Goal: Task Accomplishment & Management: Manage account settings

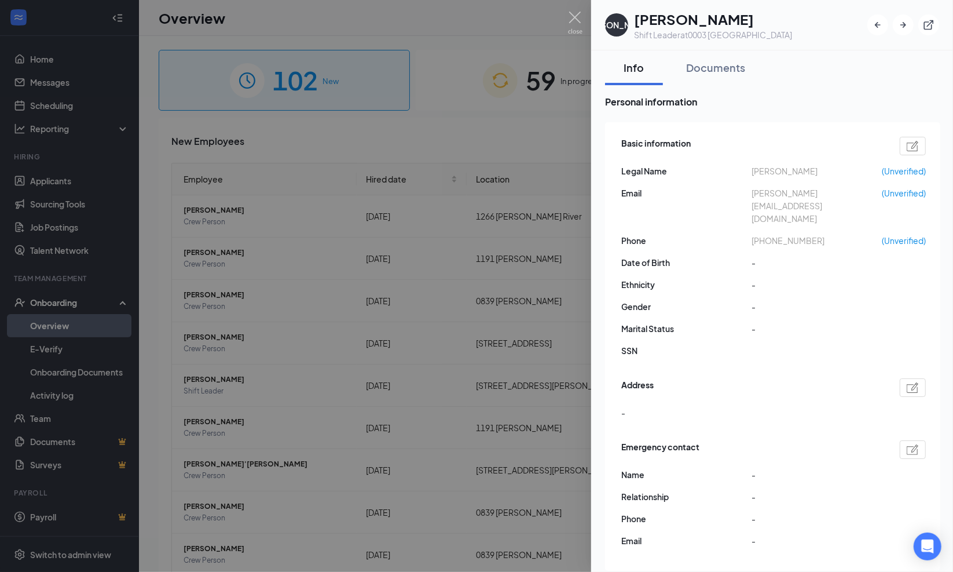
click at [563, 20] on div at bounding box center [476, 286] width 953 height 572
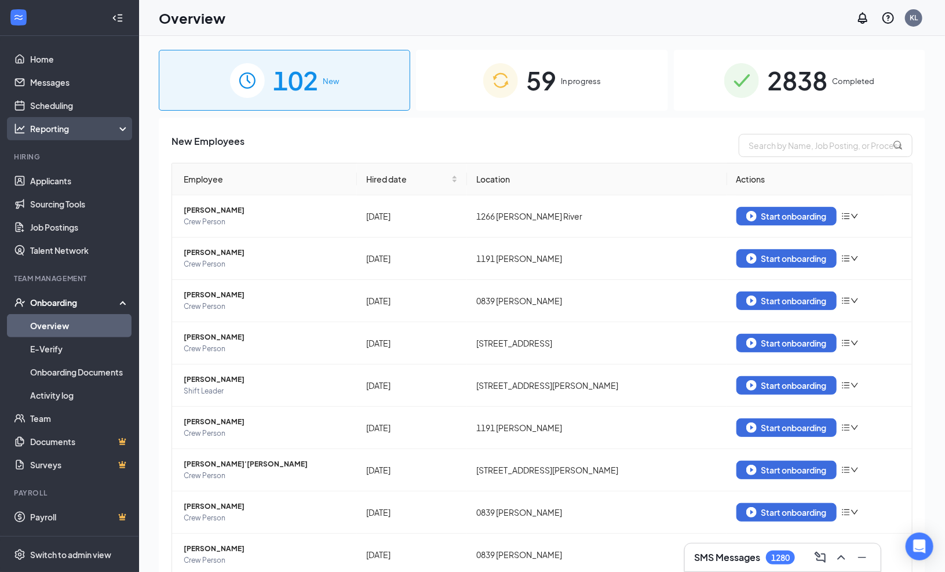
drag, startPoint x: 563, startPoint y: 20, endPoint x: 45, endPoint y: 122, distance: 528.2
drag, startPoint x: 45, startPoint y: 122, endPoint x: 38, endPoint y: 175, distance: 54.3
drag, startPoint x: 38, startPoint y: 175, endPoint x: 28, endPoint y: 181, distance: 11.4
click at [30, 181] on link "Applicants" at bounding box center [79, 180] width 99 height 23
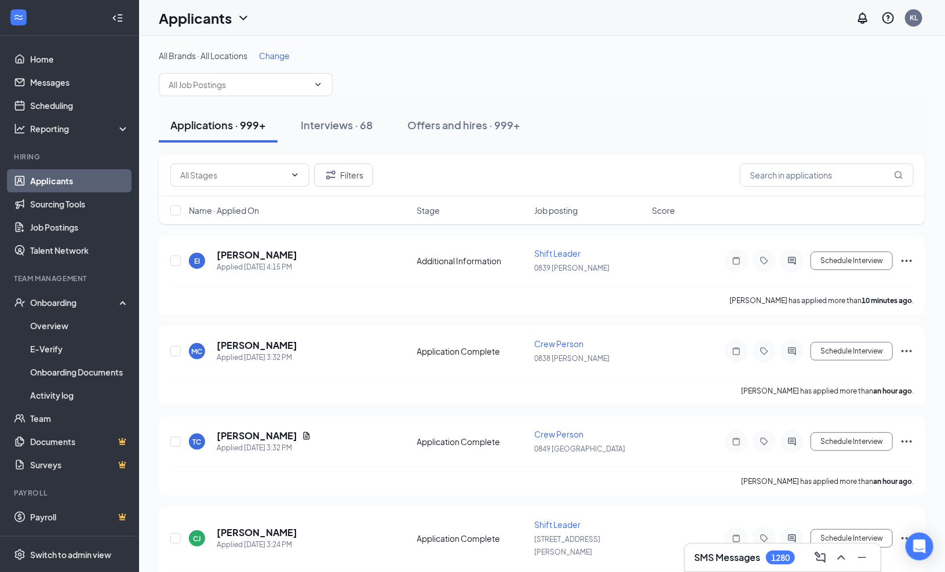
drag, startPoint x: 292, startPoint y: 12, endPoint x: 629, endPoint y: 39, distance: 338.1
click at [274, 58] on span "Change" at bounding box center [274, 55] width 31 height 10
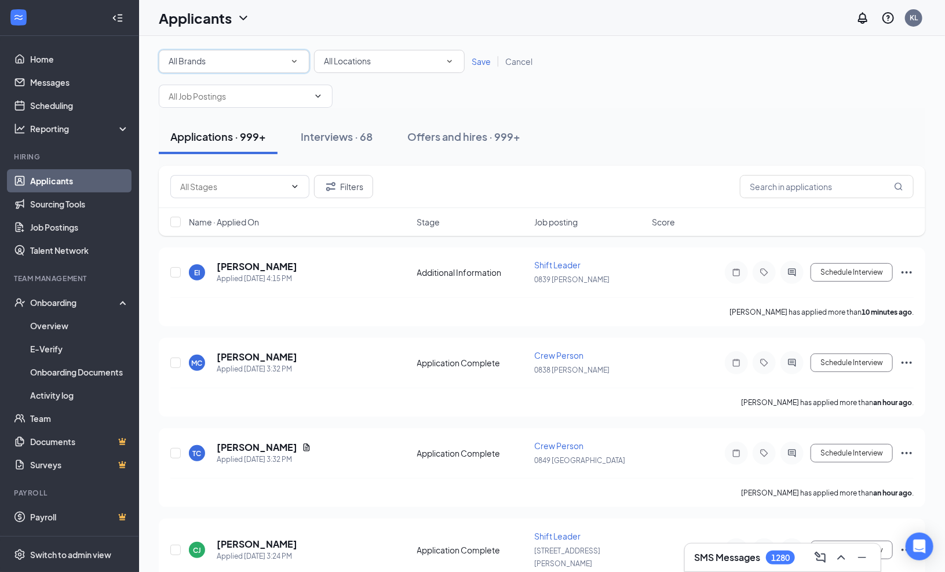
click at [292, 60] on icon "SmallChevronDown" at bounding box center [294, 61] width 5 height 3
click at [188, 151] on span "Magnolia" at bounding box center [186, 150] width 35 height 10
click at [485, 56] on span "Save" at bounding box center [480, 61] width 19 height 10
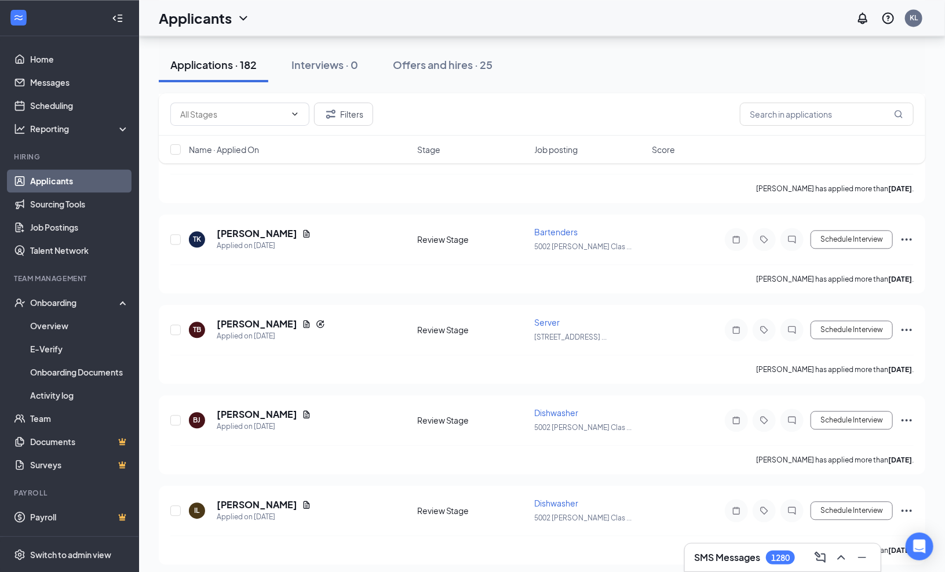
scroll to position [2343, 0]
